Goal: Entertainment & Leisure: Consume media (video, audio)

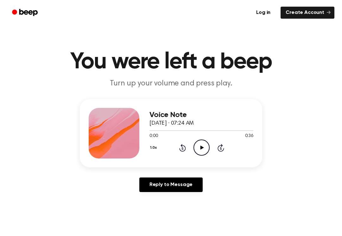
click at [204, 148] on icon "Play Audio" at bounding box center [202, 148] width 16 height 16
click at [202, 153] on icon "Pause Audio" at bounding box center [202, 148] width 16 height 16
click at [202, 158] on div "Voice Note [DATE] · 07:24 AM 0:00 0:36 Your browser does not support the [objec…" at bounding box center [202, 133] width 104 height 51
click at [202, 146] on icon "Play Audio" at bounding box center [202, 148] width 16 height 16
click at [204, 142] on icon "Pause Audio" at bounding box center [202, 148] width 16 height 16
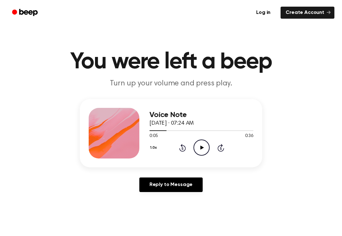
click at [204, 143] on icon "Play Audio" at bounding box center [202, 148] width 16 height 16
click at [188, 146] on div "1.0x Rewind 5 seconds Pause Audio Skip 5 seconds" at bounding box center [202, 148] width 104 height 16
click at [181, 150] on icon "Rewind 5 seconds" at bounding box center [182, 148] width 7 height 8
click at [202, 142] on icon "Pause Audio" at bounding box center [202, 148] width 16 height 16
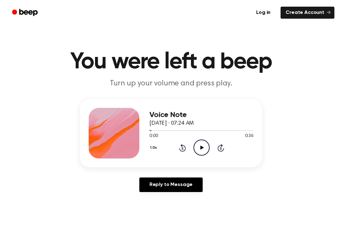
click at [206, 151] on icon "Play Audio" at bounding box center [202, 148] width 16 height 16
click at [202, 144] on icon "Pause Audio" at bounding box center [202, 148] width 16 height 16
click at [203, 147] on icon "Play Audio" at bounding box center [202, 148] width 16 height 16
click at [197, 147] on icon "Pause Audio" at bounding box center [202, 148] width 16 height 16
click at [208, 147] on icon "Play Audio" at bounding box center [202, 148] width 16 height 16
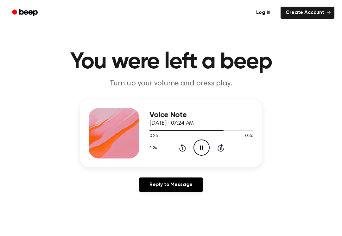
click at [204, 145] on icon "Pause Audio" at bounding box center [202, 148] width 16 height 16
click at [15, 217] on main "You were left a beep Turn up your volume and press play. Voice Note [DATE] · 07…" at bounding box center [171, 195] width 342 height 391
